Goal: Entertainment & Leisure: Consume media (video, audio)

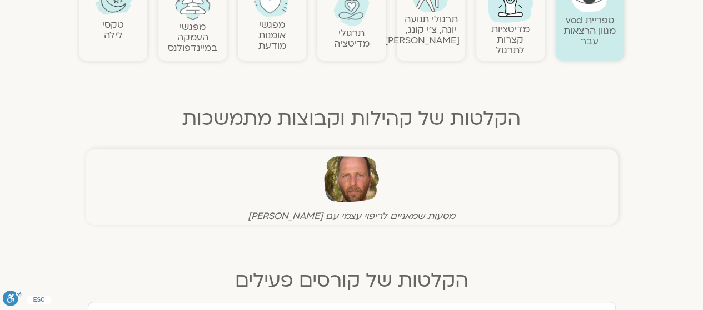
drag, startPoint x: 0, startPoint y: 0, endPoint x: 207, endPoint y: 191, distance: 281.0
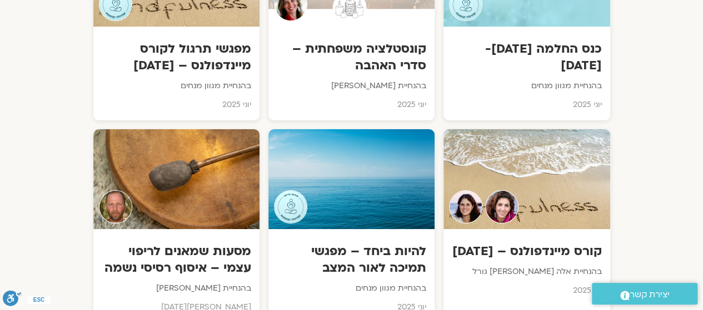
scroll to position [1997, 0]
click at [510, 208] on img at bounding box center [501, 207] width 34 height 34
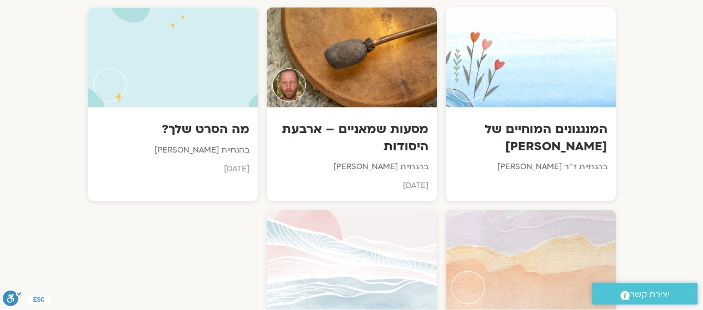
scroll to position [609, 0]
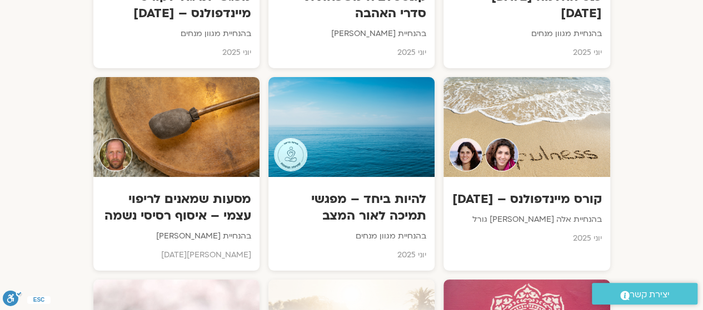
scroll to position [2051, 0]
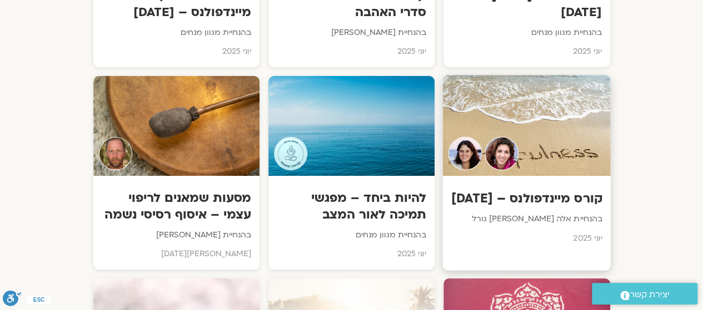
click at [596, 243] on p "יוני 2025" at bounding box center [526, 239] width 151 height 14
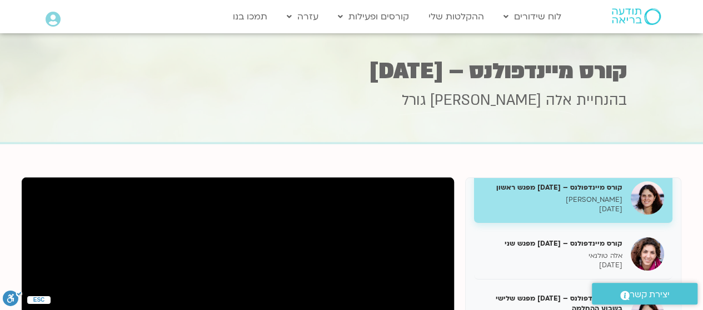
scroll to position [13, 0]
click at [465, 18] on link "ההקלטות שלי" at bounding box center [456, 16] width 67 height 21
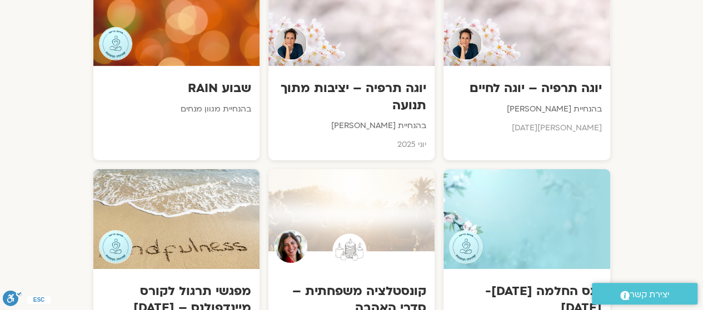
scroll to position [1745, 0]
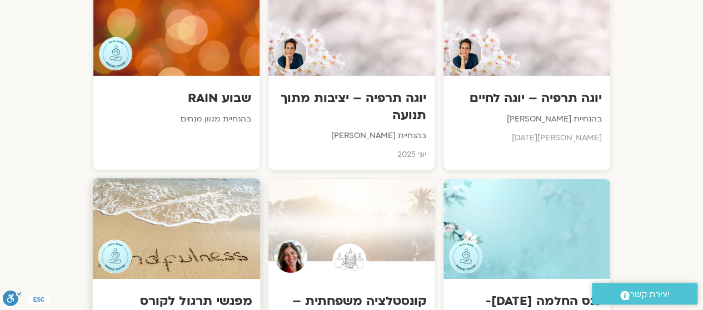
click at [197, 250] on div at bounding box center [176, 228] width 168 height 101
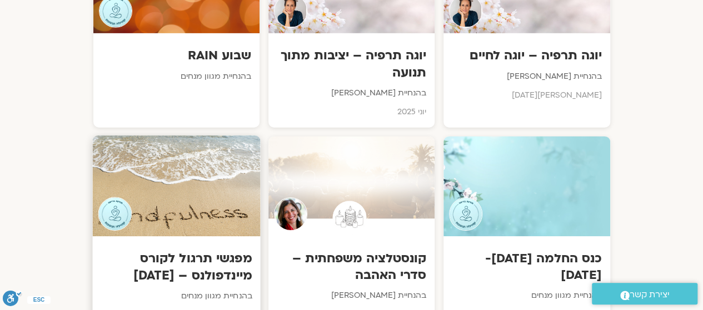
scroll to position [1826, 0]
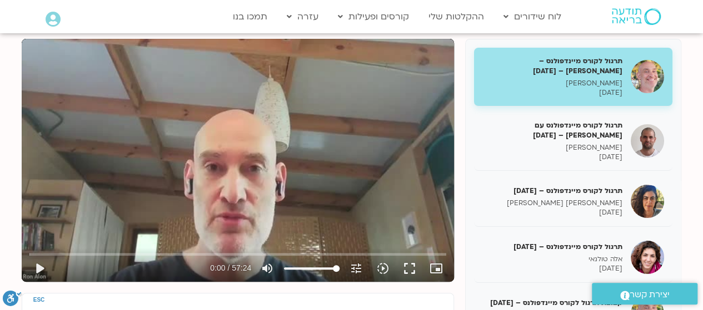
scroll to position [140, 0]
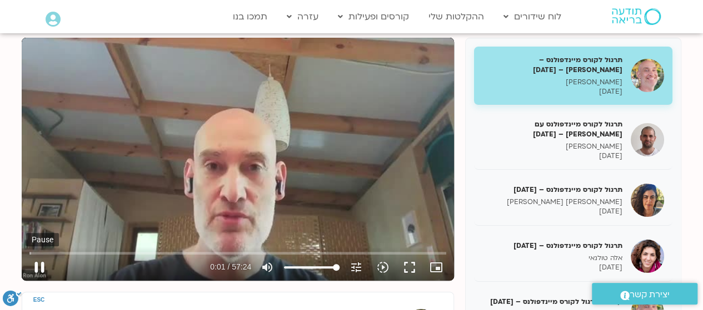
click at [42, 268] on button "pause" at bounding box center [39, 267] width 27 height 27
click at [39, 268] on button "play_arrow" at bounding box center [39, 267] width 27 height 27
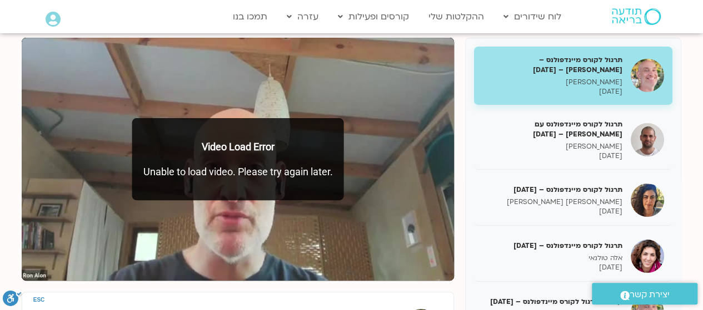
click at [237, 155] on div "Video Load Error Unable to load video. Please try again later." at bounding box center [238, 159] width 212 height 82
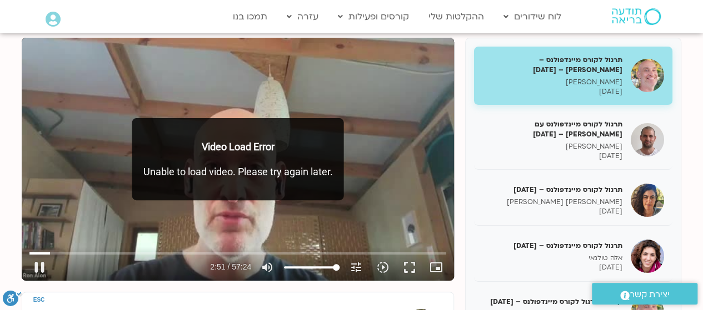
click at [250, 129] on div "Video Load Error Unable to load video. Please try again later." at bounding box center [238, 159] width 212 height 82
type input "171.981333"
click at [32, 267] on button "play_arrow" at bounding box center [39, 267] width 27 height 27
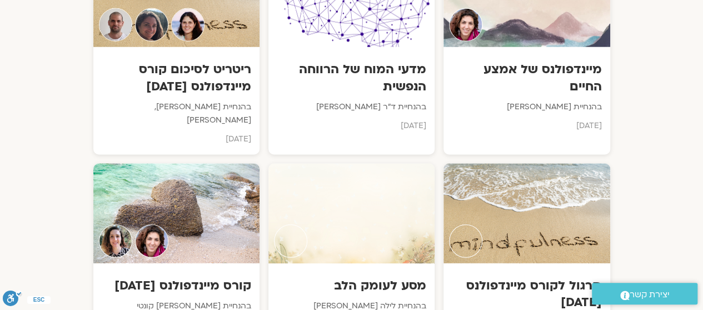
scroll to position [3413, 0]
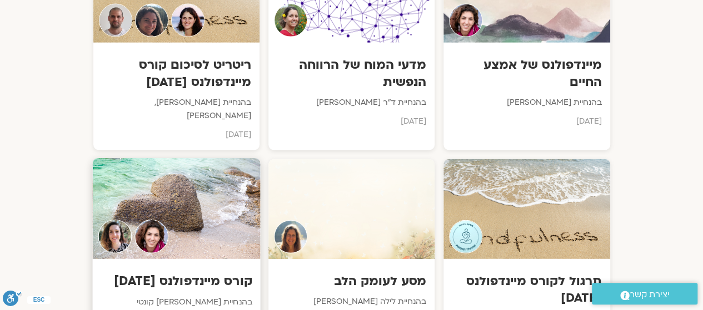
click at [162, 220] on img at bounding box center [151, 237] width 34 height 34
click at [198, 194] on div at bounding box center [176, 208] width 168 height 101
click at [196, 193] on div at bounding box center [176, 208] width 168 height 101
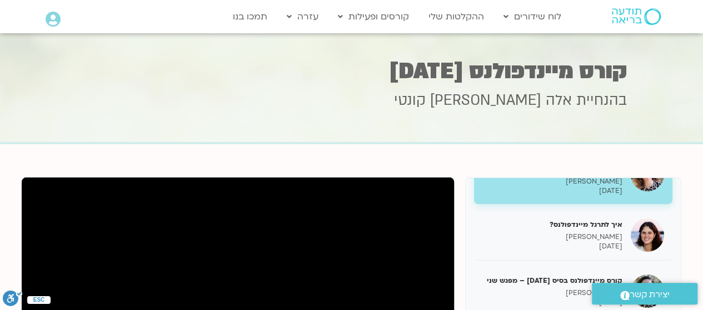
scroll to position [43, 0]
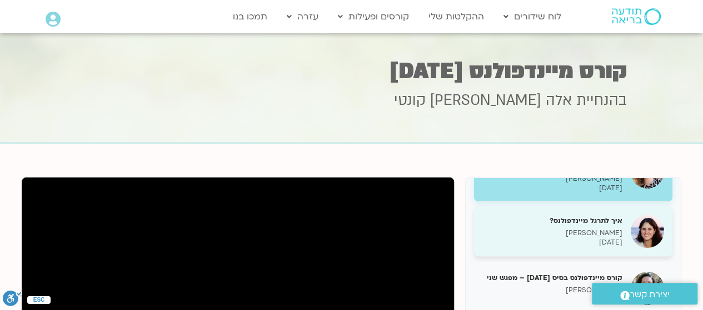
click at [601, 233] on p "[PERSON_NAME]" at bounding box center [552, 233] width 140 height 9
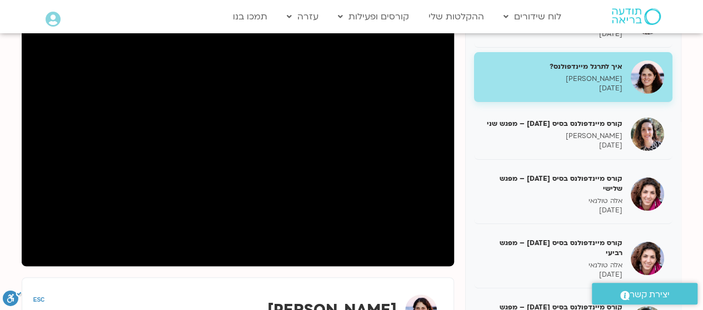
scroll to position [157, 0]
